Goal: Check status: Check status

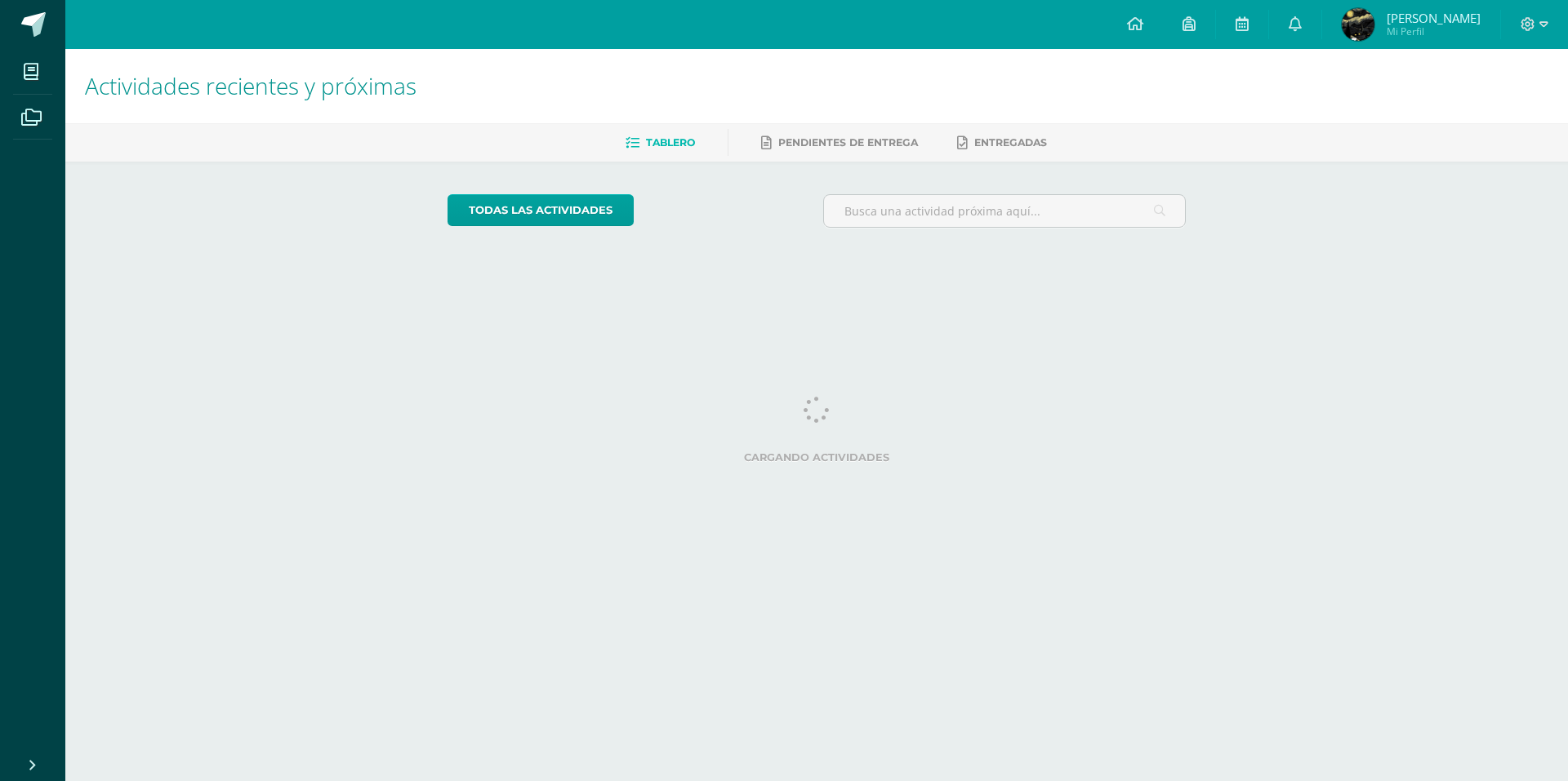
click at [1394, 25] on span "Mi Perfil" at bounding box center [1433, 31] width 94 height 14
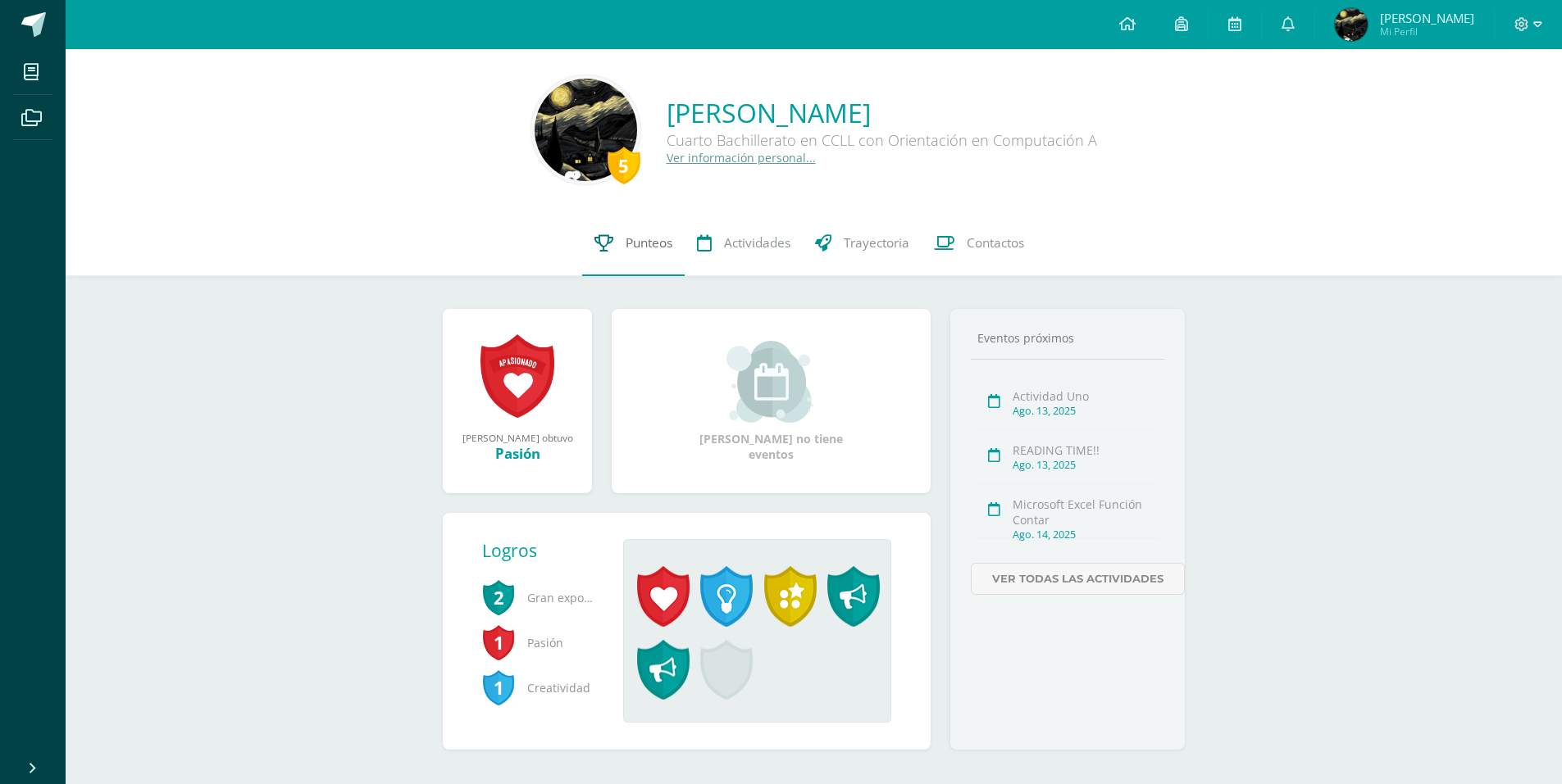
click at [612, 222] on link "Punteos" at bounding box center [633, 243] width 102 height 66
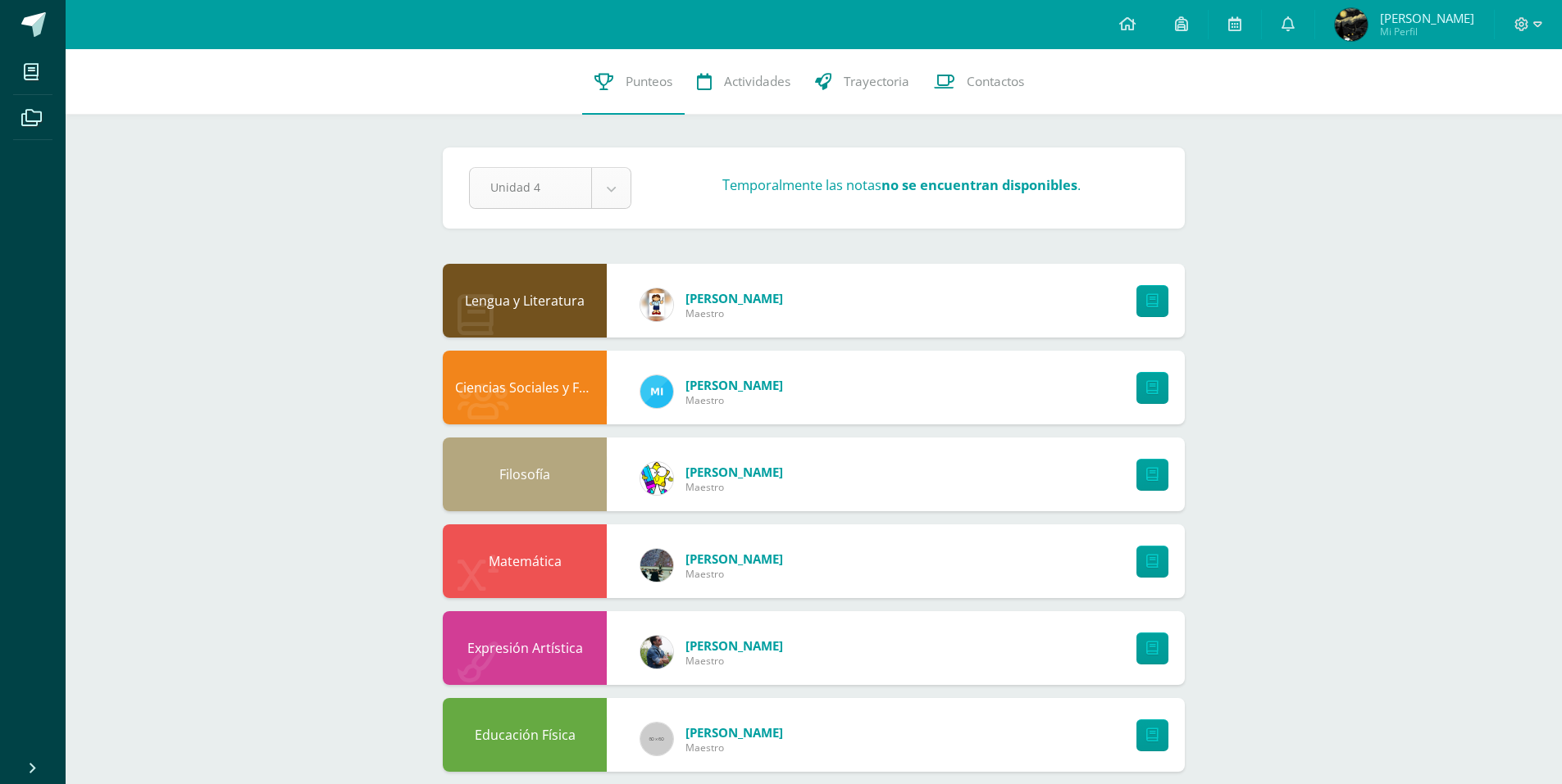
click at [616, 195] on body "Mis cursos Archivos Cerrar panel Ciencias Sociales y Formación Ciudadana Cuarto…" at bounding box center [781, 750] width 1562 height 1500
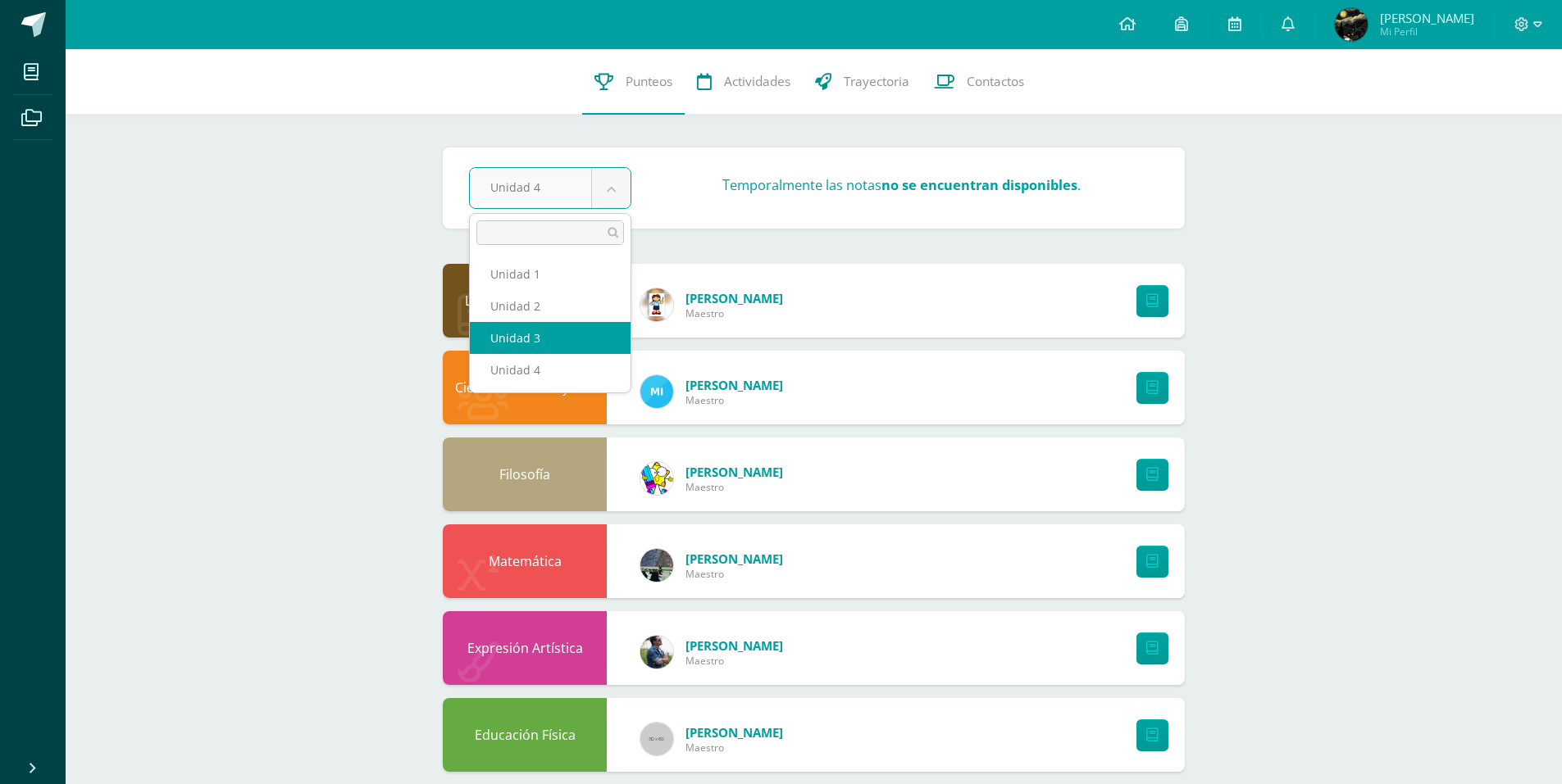
select select "Unidad 3"
